Goal: Task Accomplishment & Management: Manage account settings

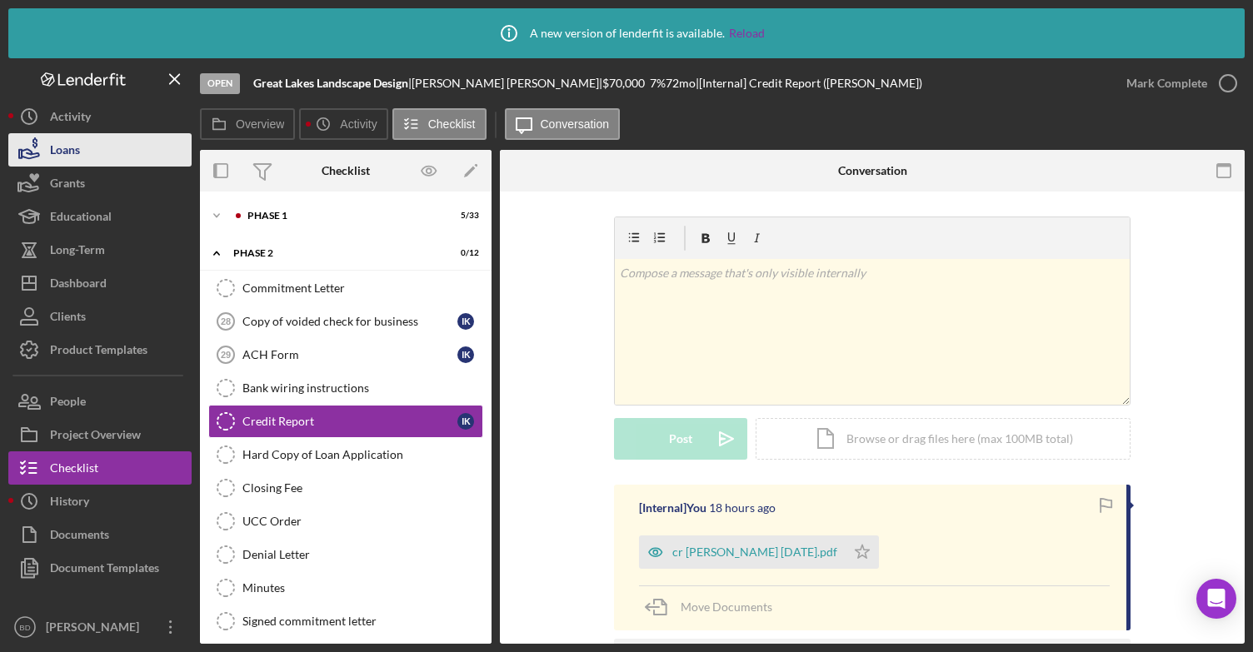
click at [83, 156] on button "Loans" at bounding box center [99, 149] width 183 height 33
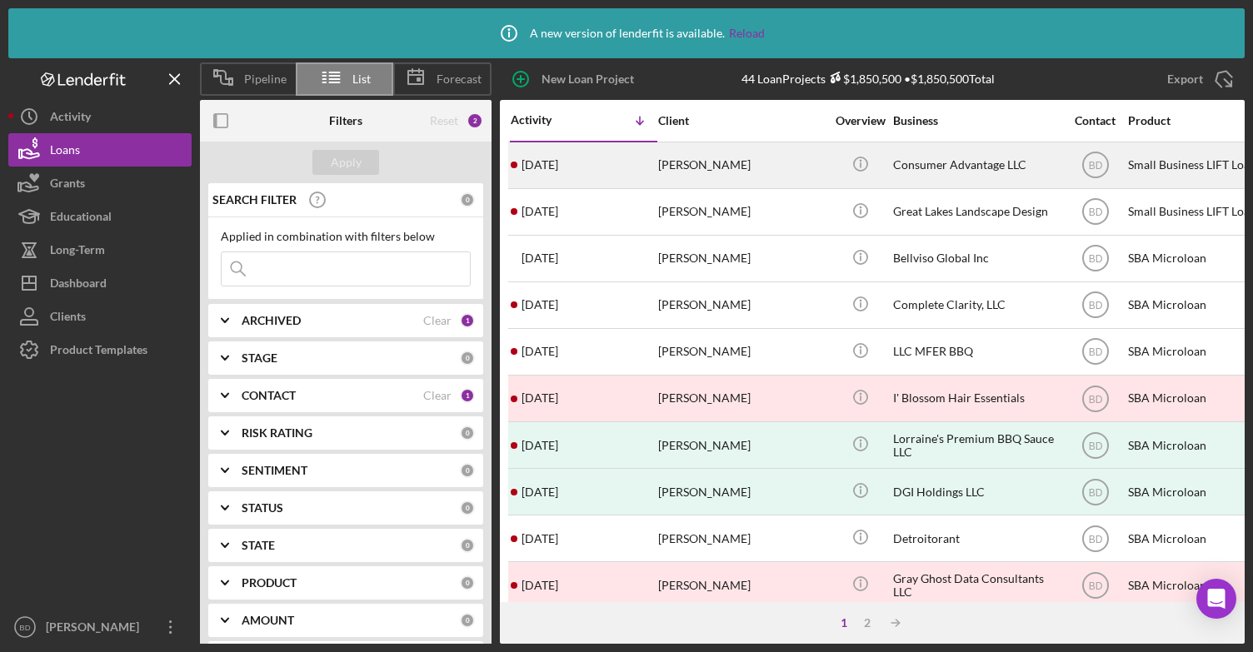
click at [585, 167] on div "[DATE] [PERSON_NAME]" at bounding box center [584, 165] width 146 height 44
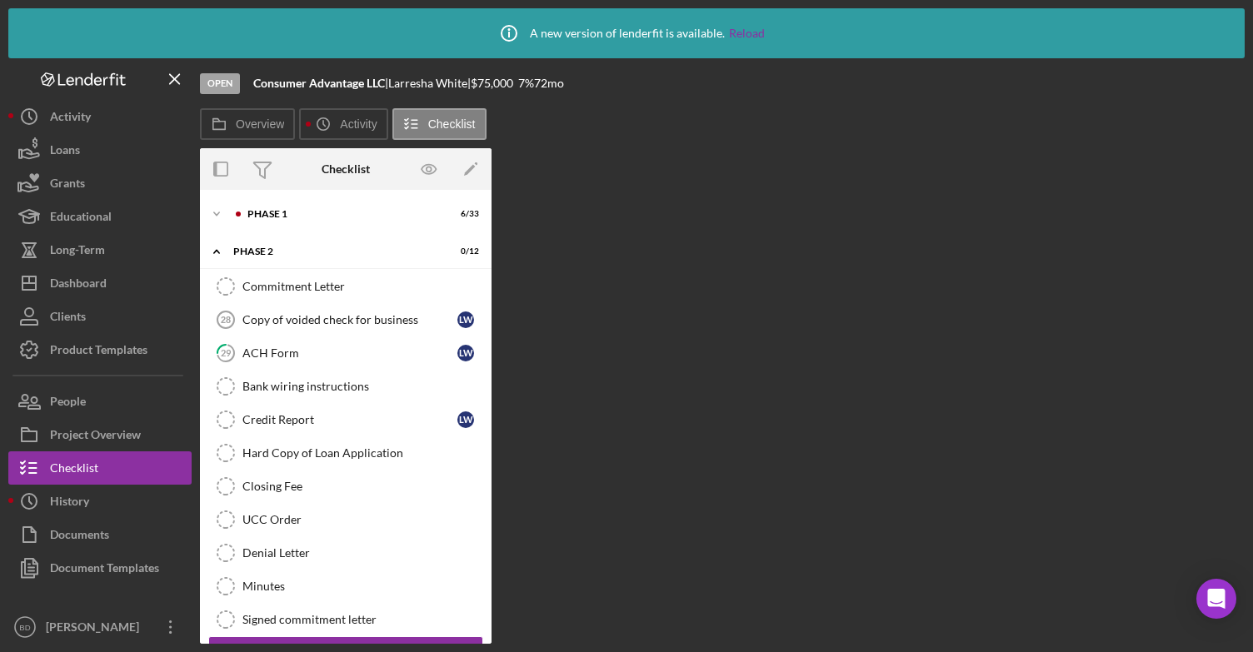
scroll to position [37, 0]
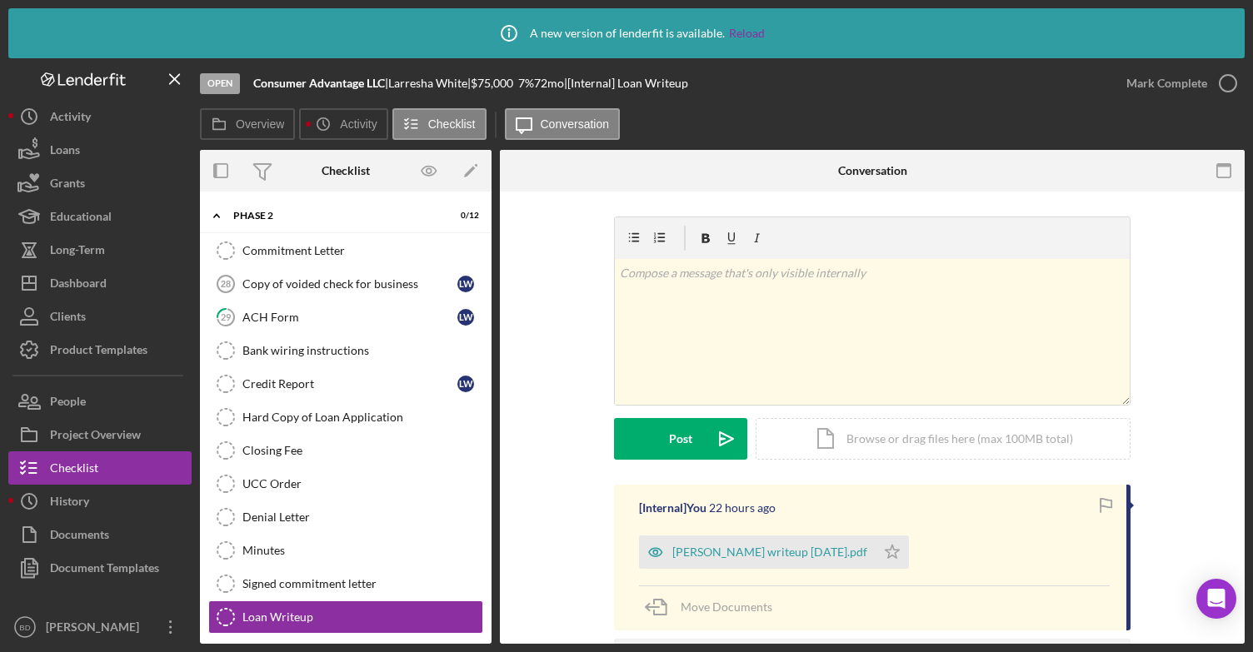
drag, startPoint x: 478, startPoint y: 302, endPoint x: 483, endPoint y: 337, distance: 35.3
click at [483, 337] on div "Commitment Letter Commitment Letter Copy of voided check for business 28 Copy o…" at bounding box center [345, 438] width 291 height 408
click at [491, 399] on div "Overview Internal Workflow Stage Open Icon/Dropdown Arrow Archive (can unarchiv…" at bounding box center [722, 397] width 1044 height 494
click at [234, 213] on div "Phase 2" at bounding box center [351, 214] width 237 height 10
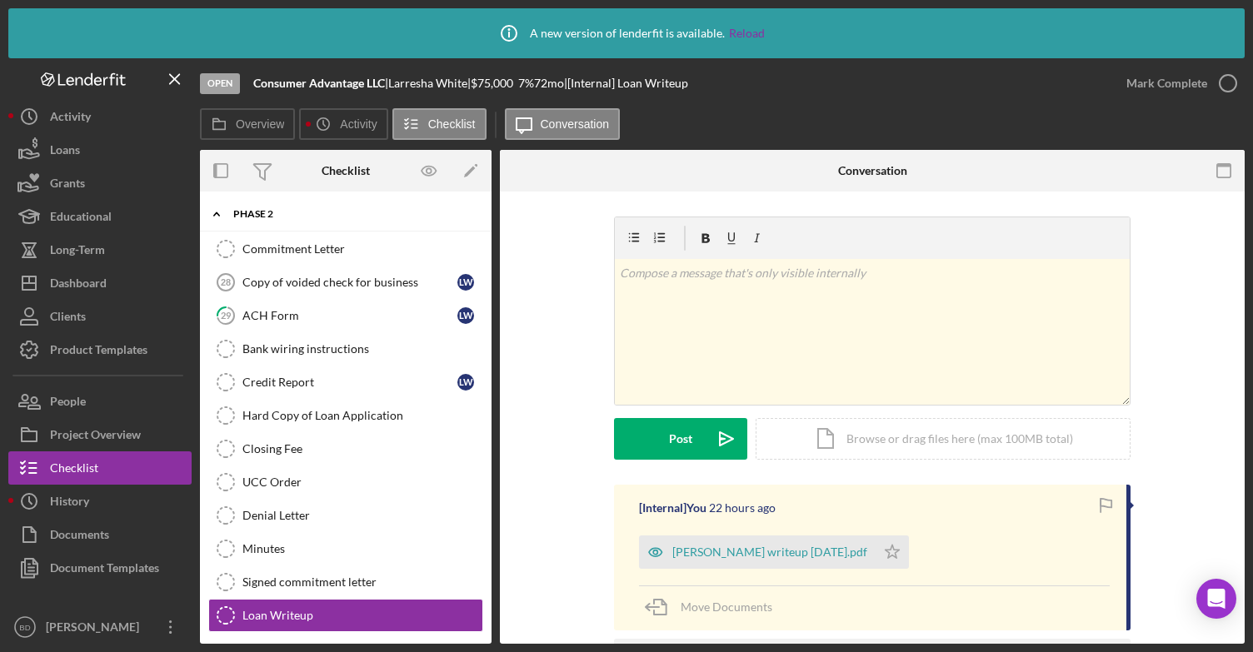
scroll to position [0, 0]
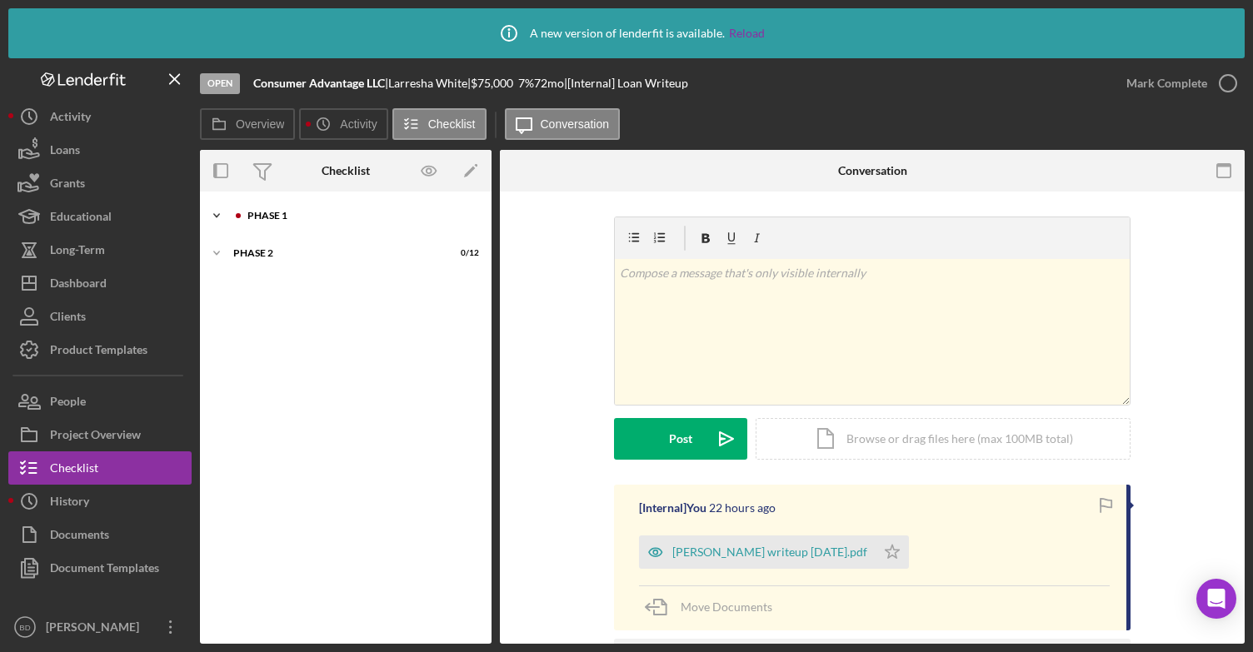
click at [232, 214] on icon "Icon/Expander" at bounding box center [216, 215] width 33 height 33
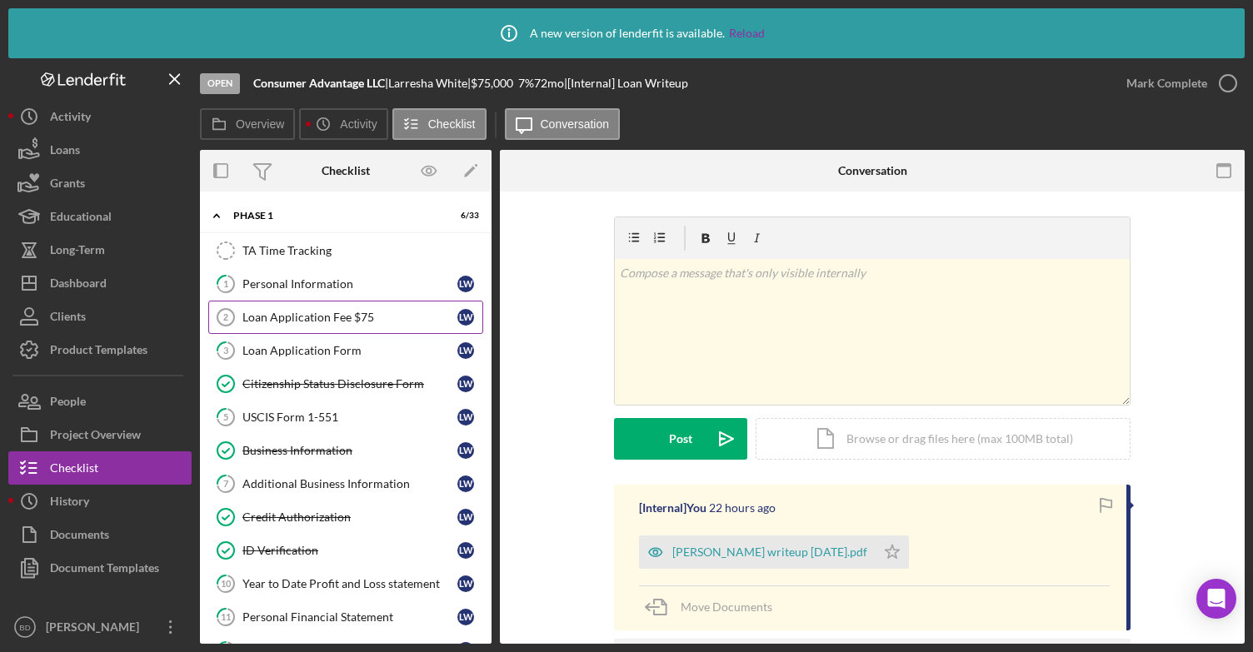
click at [325, 312] on div "Loan Application Fee $75" at bounding box center [349, 317] width 215 height 13
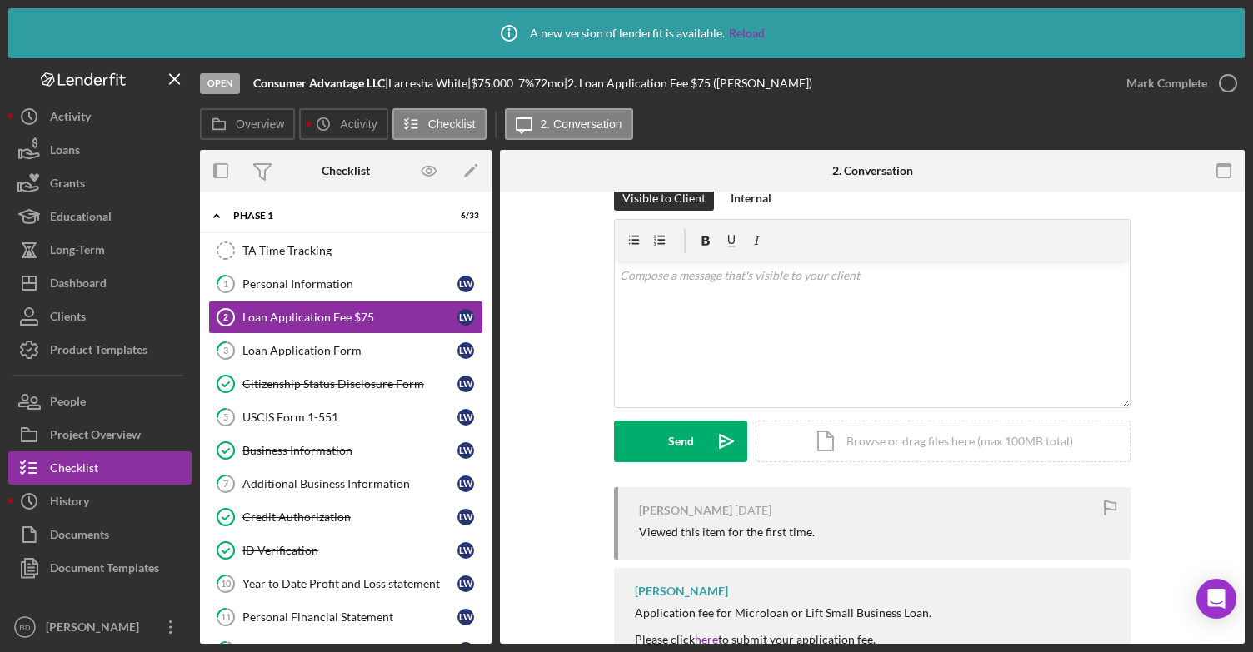
scroll to position [37, 0]
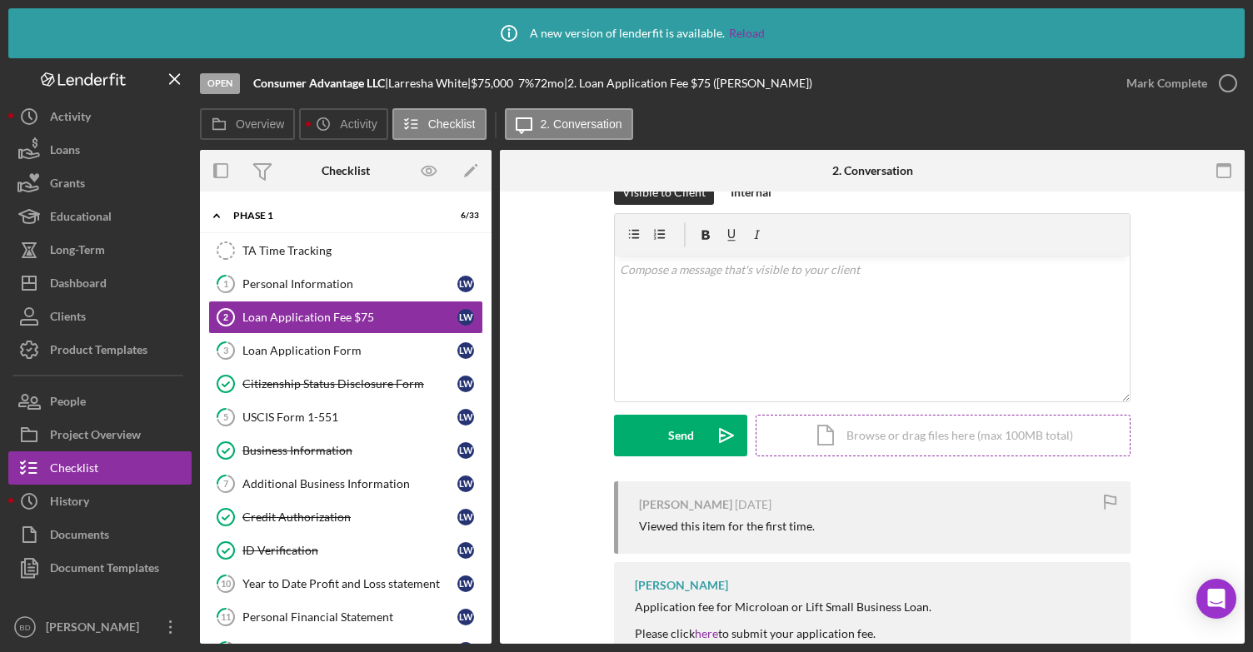
click at [848, 426] on div "Icon/Document Browse or drag files here (max 100MB total) Tap to choose files o…" at bounding box center [942, 436] width 375 height 42
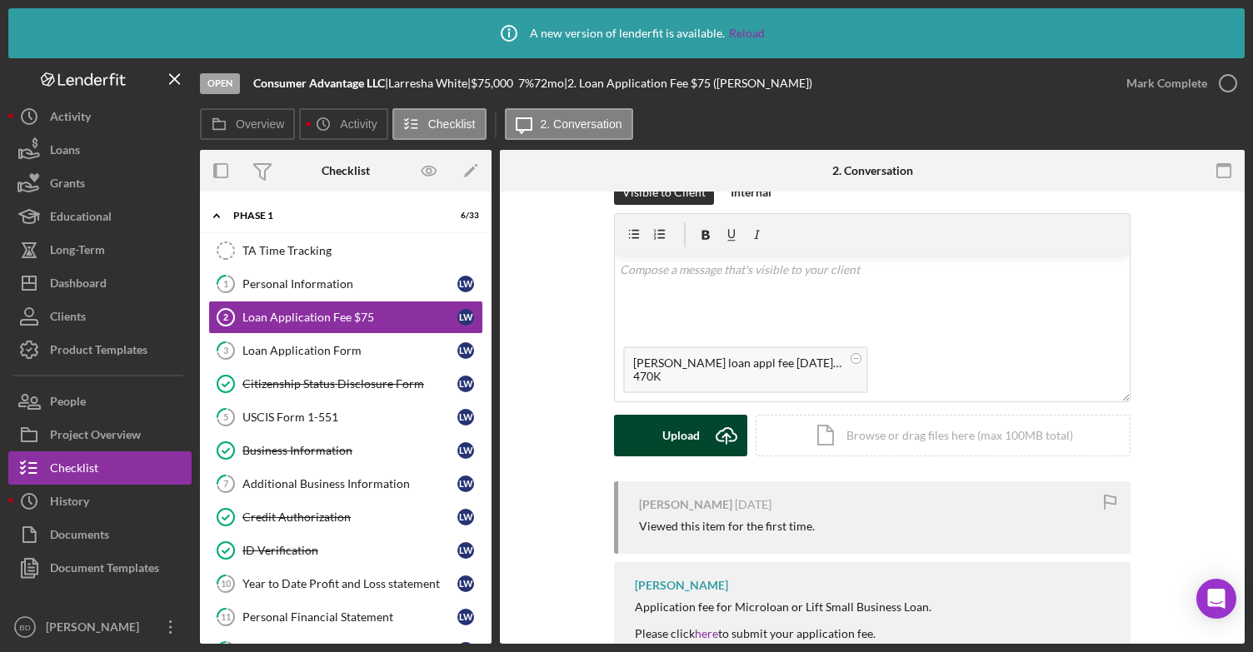
click at [678, 429] on div "Upload" at bounding box center [680, 436] width 37 height 42
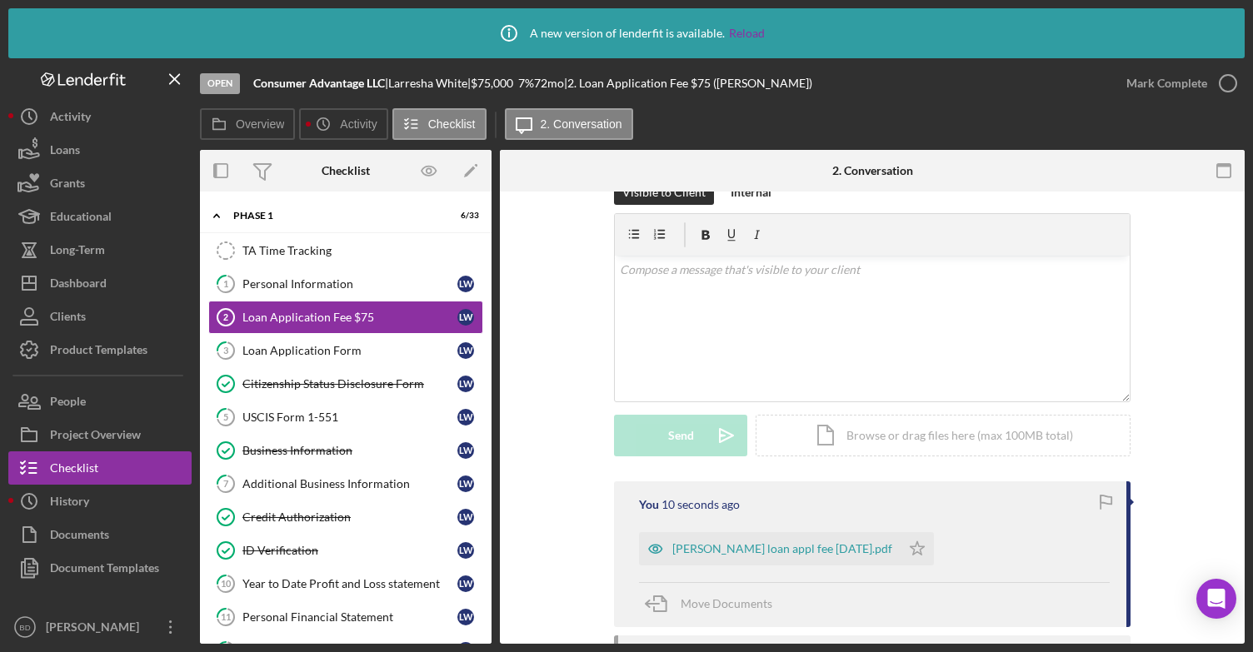
drag, startPoint x: 491, startPoint y: 254, endPoint x: 496, endPoint y: 296, distance: 42.7
click at [496, 296] on div "Overview Internal Workflow Stage Open Icon/Dropdown Arrow Archive (can unarchiv…" at bounding box center [722, 397] width 1044 height 494
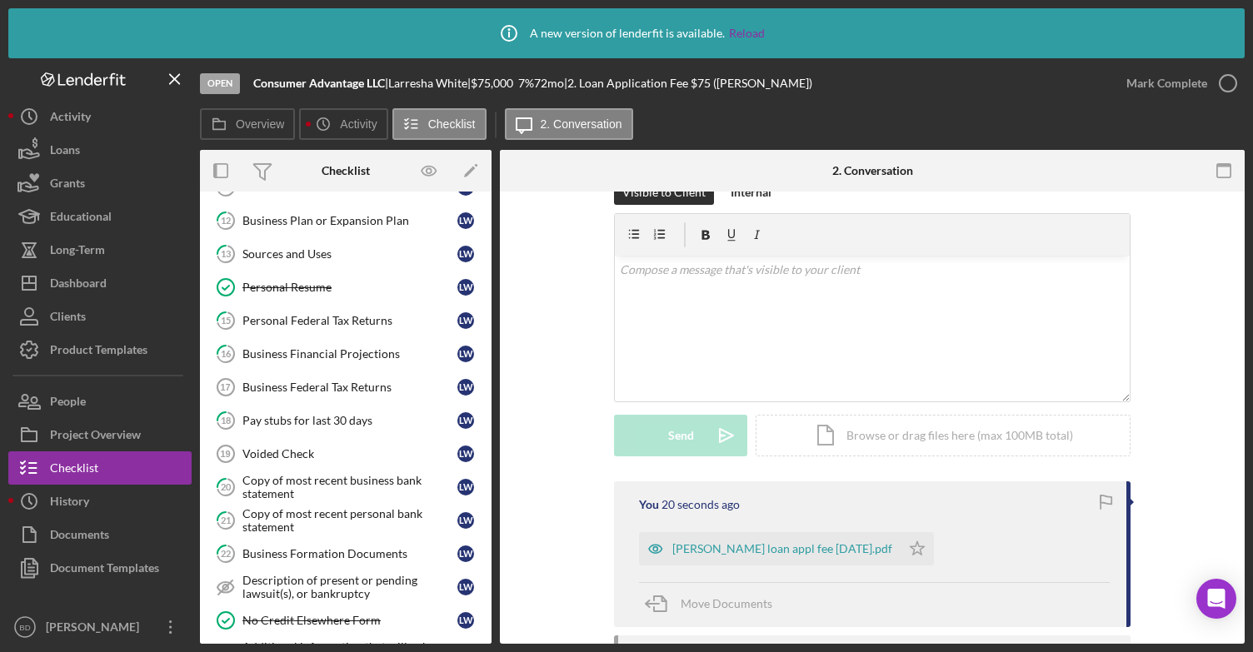
scroll to position [432, 0]
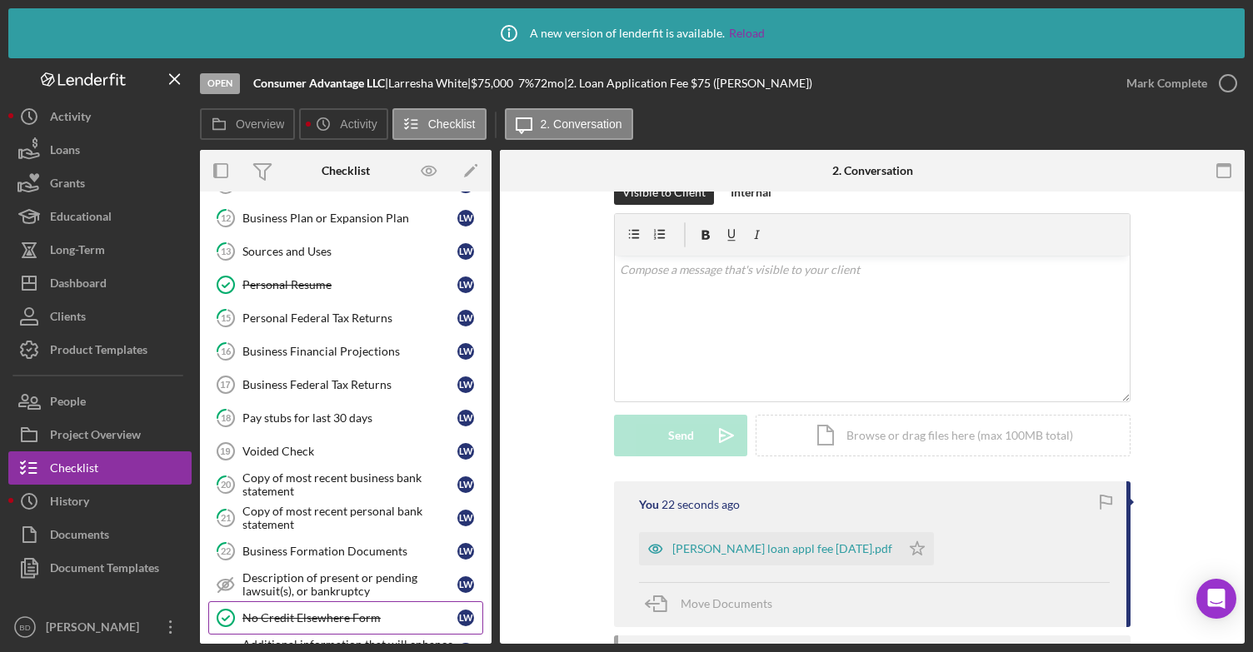
click at [322, 601] on link "No Credit Elsewhere Form No Credit Elsewhere Form [PERSON_NAME]" at bounding box center [345, 617] width 275 height 33
